Goal: Task Accomplishment & Management: Complete application form

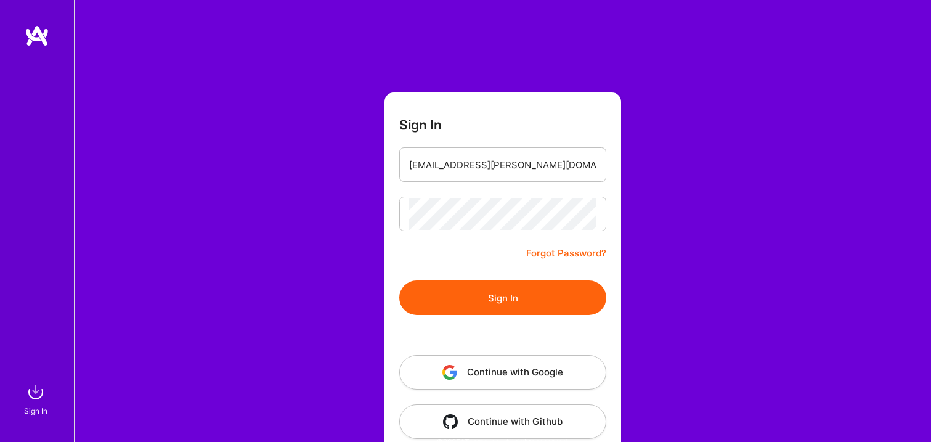
click at [427, 167] on input "[EMAIL_ADDRESS][PERSON_NAME][DOMAIN_NAME]" at bounding box center [502, 164] width 187 height 31
click at [441, 290] on button "Sign In" at bounding box center [502, 297] width 207 height 34
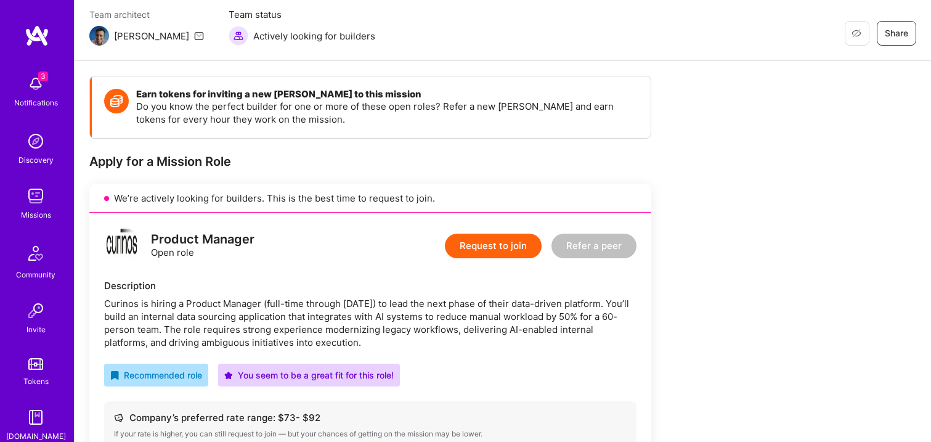
scroll to position [106, 0]
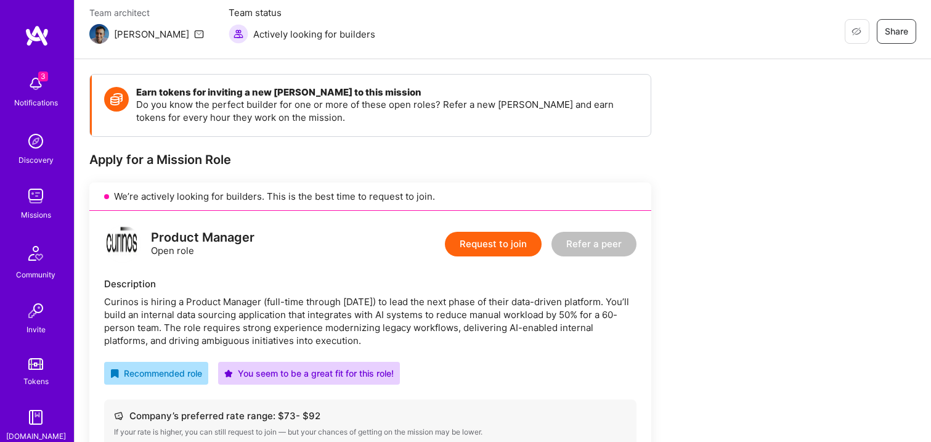
click at [474, 243] on button "Request to join" at bounding box center [493, 244] width 97 height 25
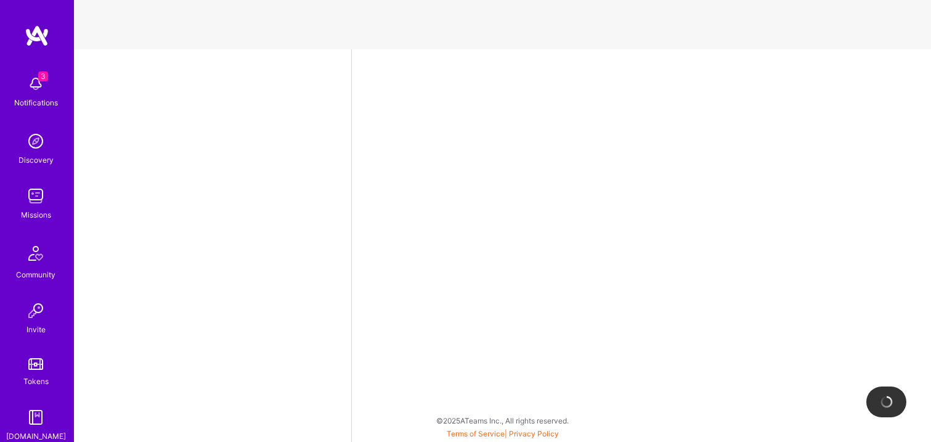
select select "US"
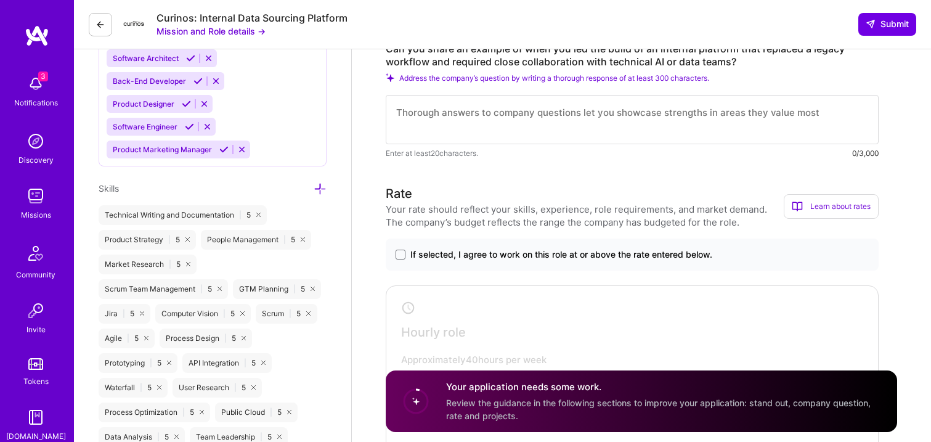
scroll to position [617, 0]
